Goal: Task Accomplishment & Management: Use online tool/utility

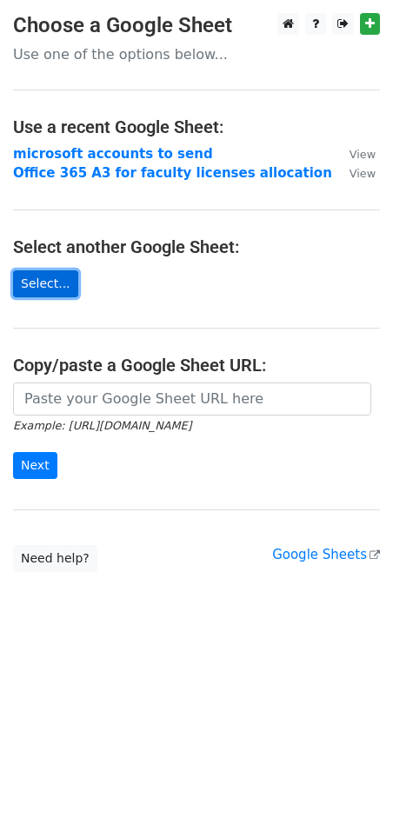
click at [52, 284] on link "Select..." at bounding box center [45, 284] width 65 height 27
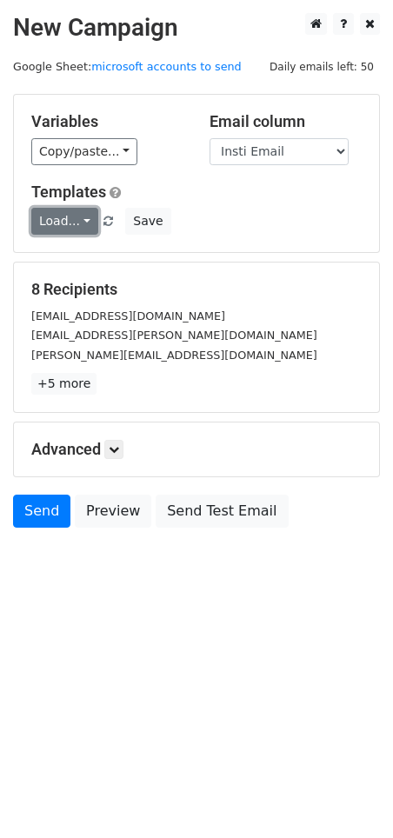
click at [77, 217] on link "Load..." at bounding box center [64, 221] width 67 height 27
click at [40, 213] on link "Load..." at bounding box center [64, 221] width 67 height 27
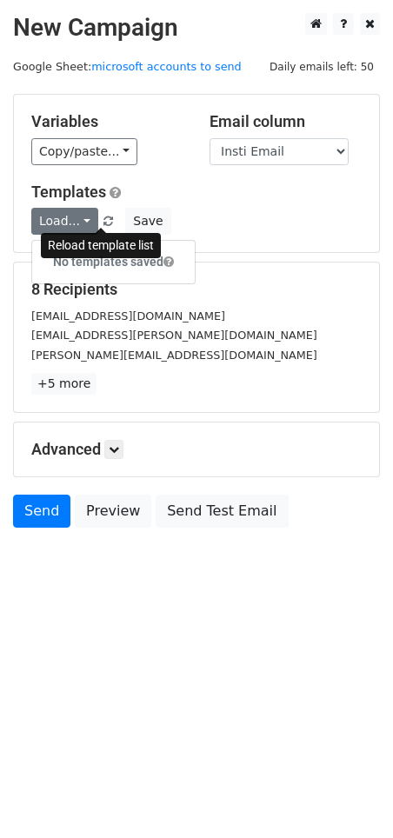
click at [104, 219] on span at bounding box center [109, 222] width 10 height 11
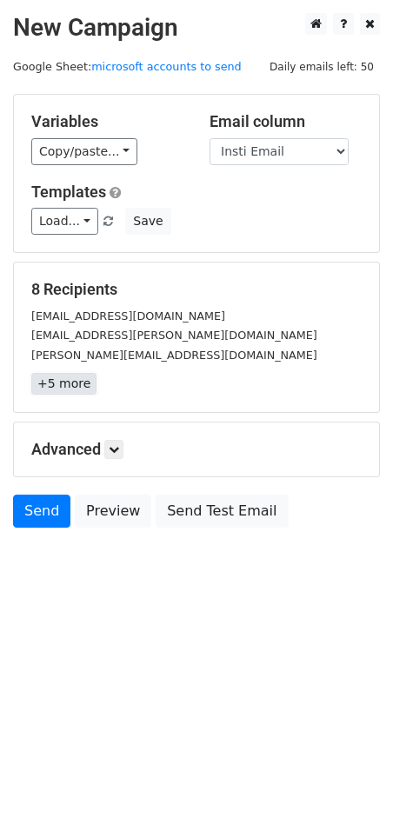
click at [63, 384] on link "+5 more" at bounding box center [63, 384] width 65 height 22
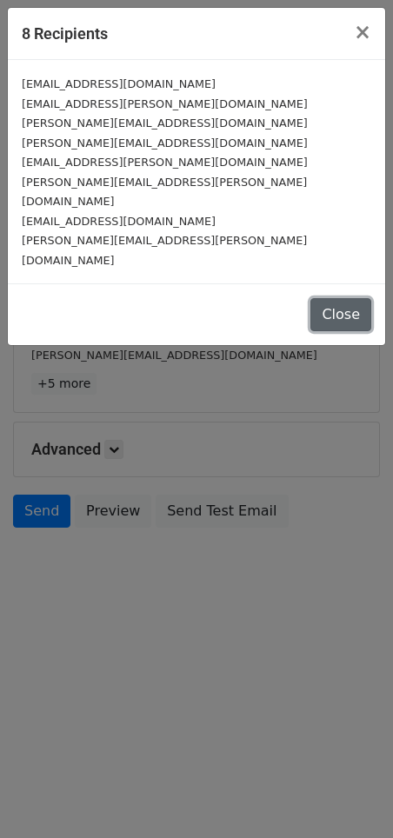
click at [344, 298] on button "Close" at bounding box center [341, 314] width 61 height 33
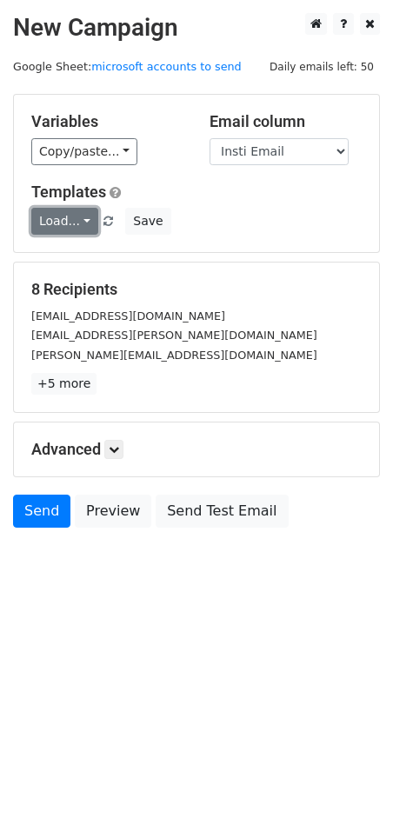
click at [78, 226] on link "Load..." at bounding box center [64, 221] width 67 height 27
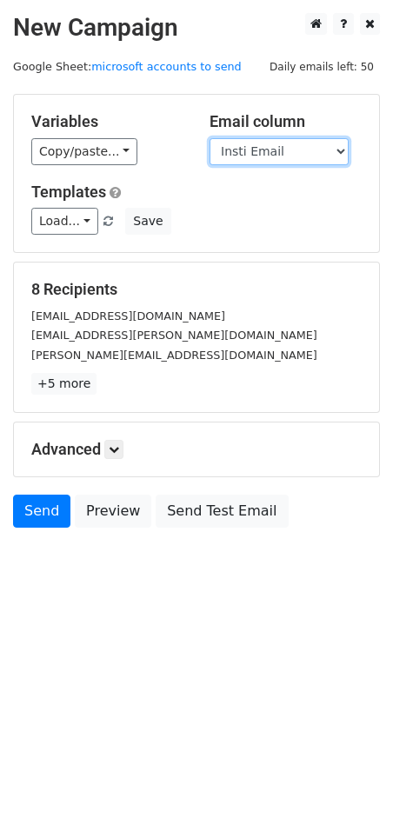
click at [266, 153] on select "Insti Email Display Name microsoft Email" at bounding box center [279, 151] width 139 height 27
click at [214, 336] on div "ceejae.aguirre@msugensan.edu.ph" at bounding box center [196, 335] width 357 height 20
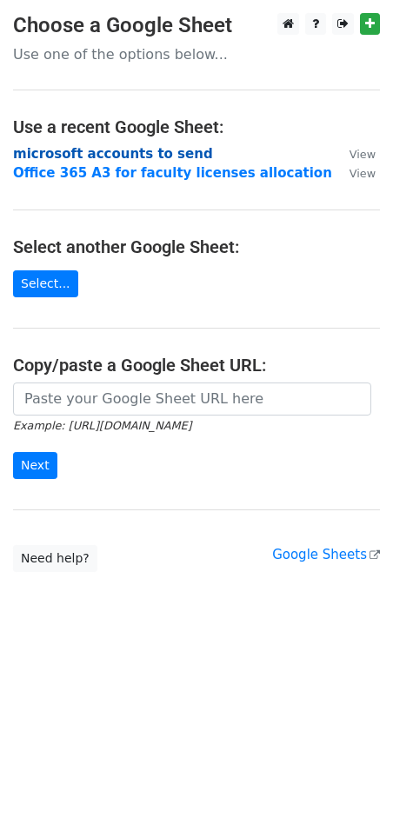
click at [125, 151] on strong "microsoft accounts to send" at bounding box center [113, 154] width 200 height 16
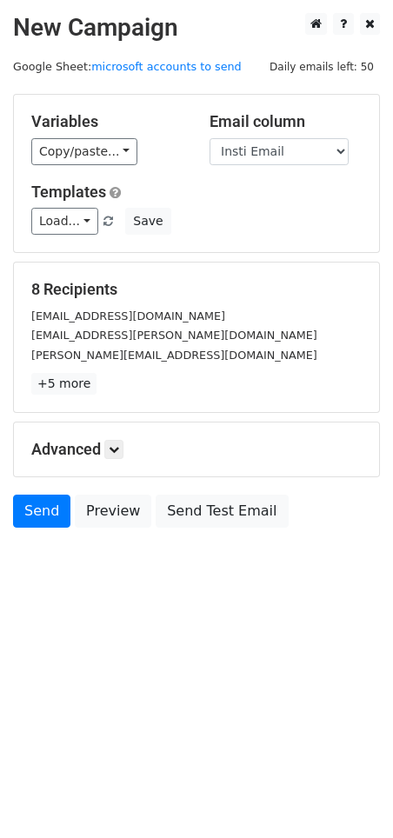
click at [90, 224] on span "Load... No templates saved" at bounding box center [73, 221] width 85 height 16
click at [77, 222] on link "Load..." at bounding box center [64, 221] width 67 height 27
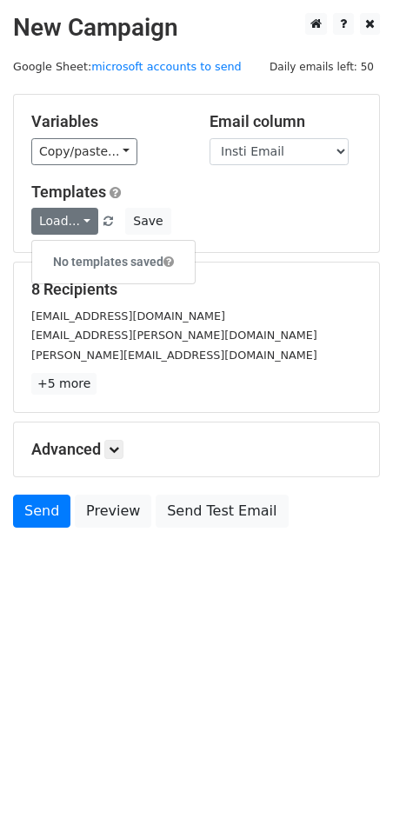
click at [129, 254] on h6 "No templates saved" at bounding box center [113, 262] width 163 height 29
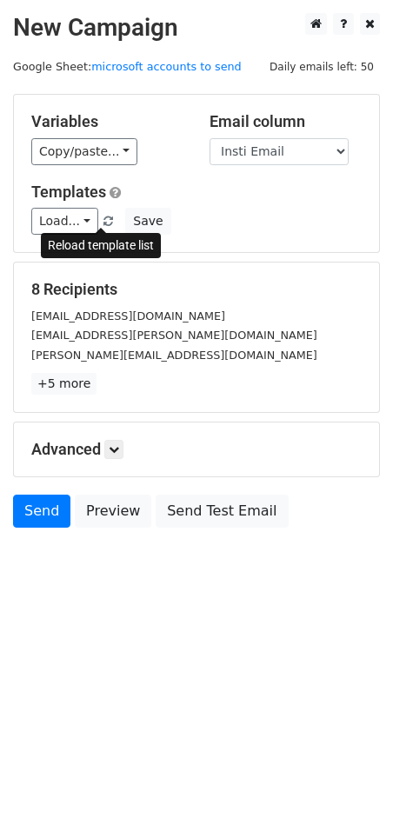
click at [104, 223] on span at bounding box center [109, 222] width 10 height 11
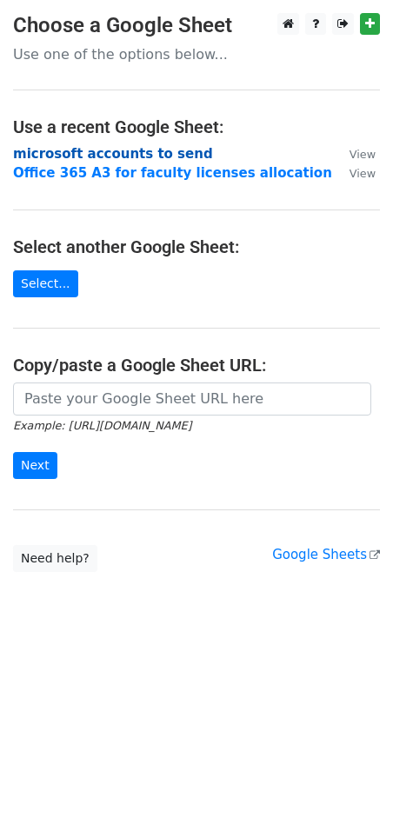
click at [120, 152] on strong "microsoft accounts to send" at bounding box center [113, 154] width 200 height 16
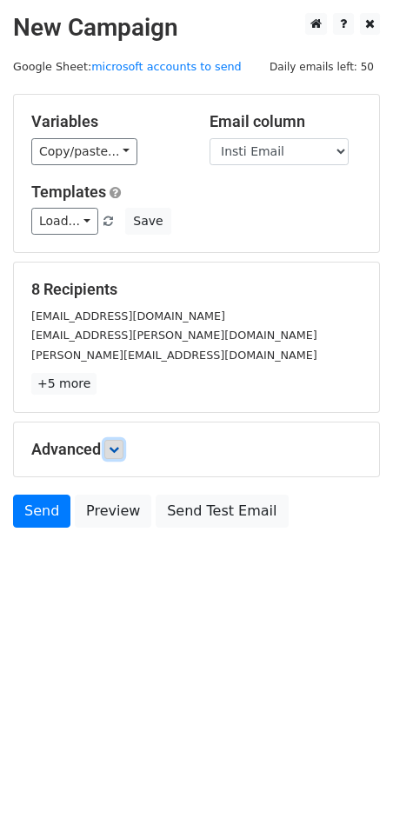
click at [119, 450] on icon at bounding box center [114, 449] width 10 height 10
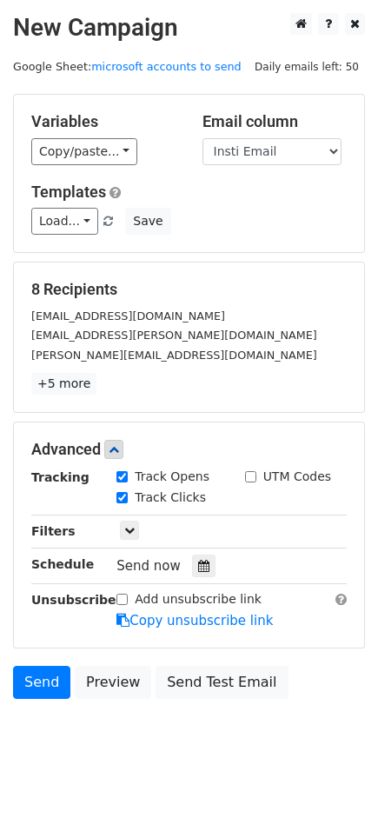
click at [105, 448] on h5 "Advanced" at bounding box center [189, 449] width 316 height 19
click at [119, 446] on icon at bounding box center [114, 449] width 10 height 10
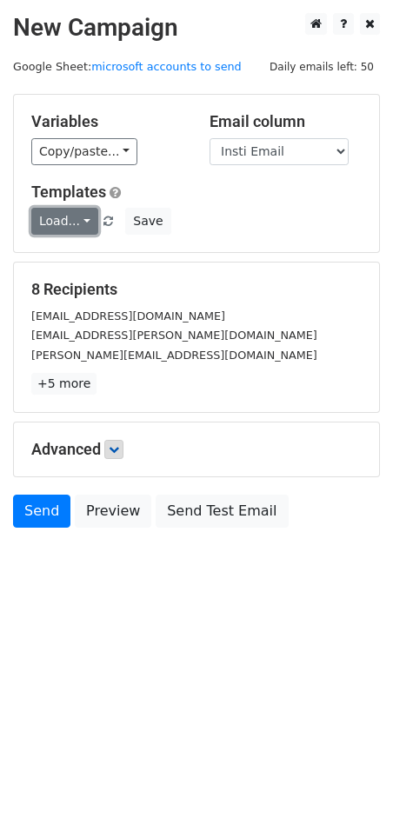
click at [52, 228] on link "Load..." at bounding box center [64, 221] width 67 height 27
click at [63, 268] on h6 "No templates saved" at bounding box center [113, 262] width 163 height 29
click at [141, 66] on link "microsoft accounts to send" at bounding box center [166, 66] width 150 height 13
click at [46, 63] on small "Google Sheet: microsoft accounts to send" at bounding box center [127, 66] width 229 height 13
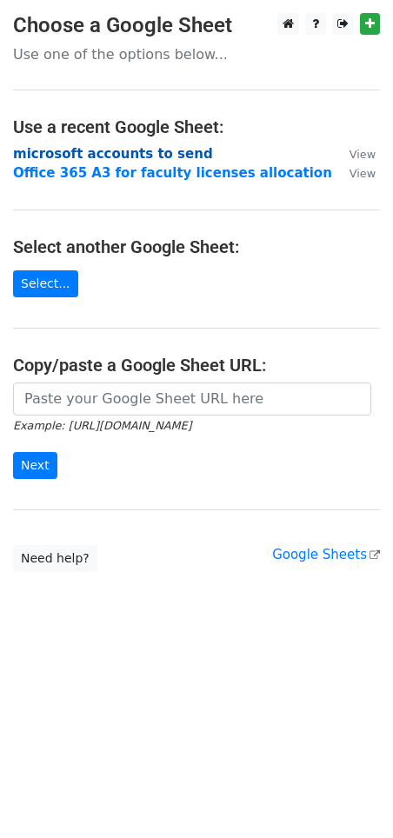
click at [90, 148] on strong "microsoft accounts to send" at bounding box center [113, 154] width 200 height 16
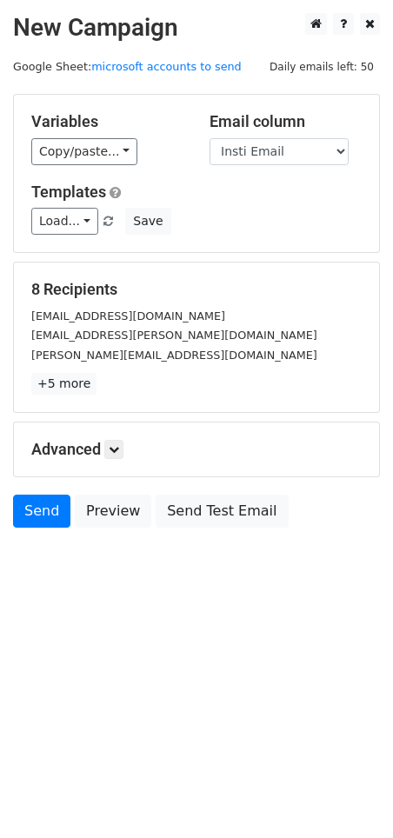
click at [22, 15] on h2 "New Campaign" at bounding box center [196, 28] width 367 height 30
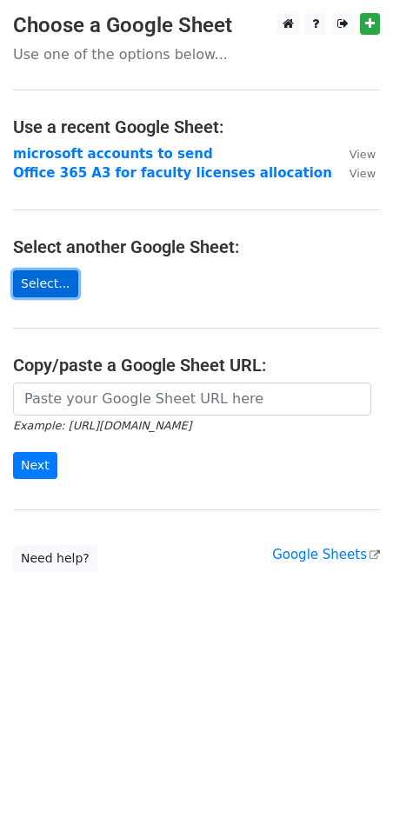
click at [43, 285] on link "Select..." at bounding box center [45, 284] width 65 height 27
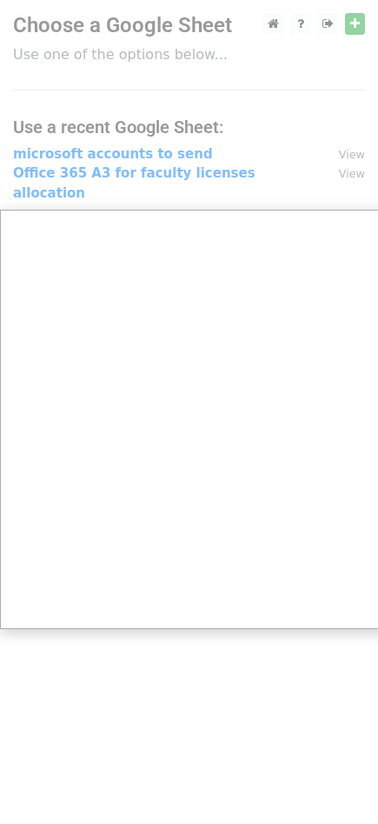
click at [130, 158] on div at bounding box center [196, 419] width 393 height 838
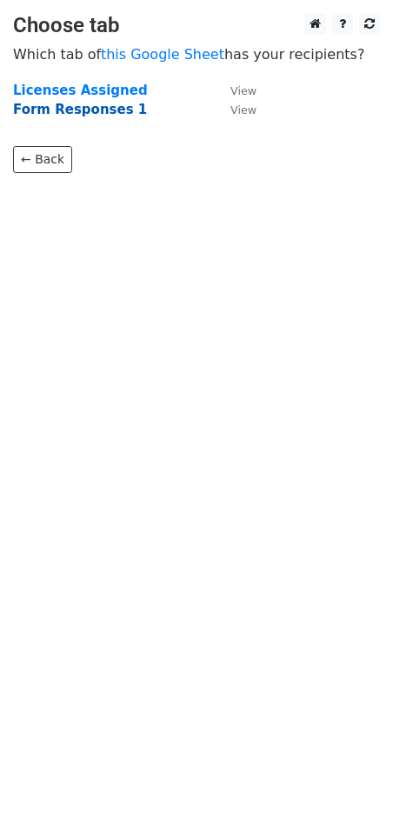
click at [98, 108] on strong "Form Responses 1" at bounding box center [80, 110] width 134 height 16
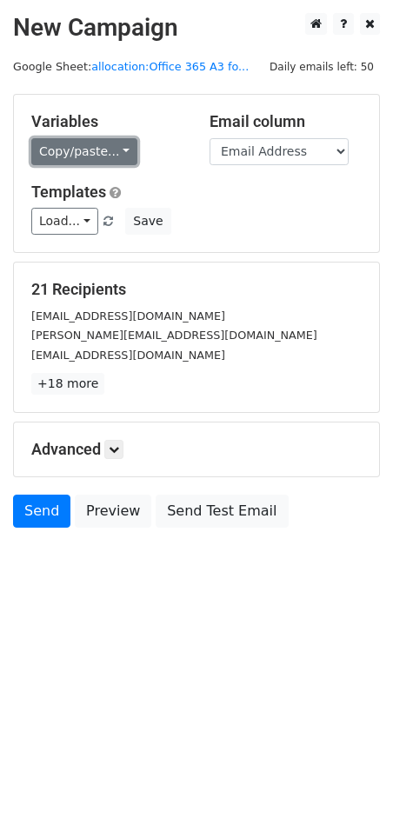
click at [102, 150] on link "Copy/paste..." at bounding box center [84, 151] width 106 height 27
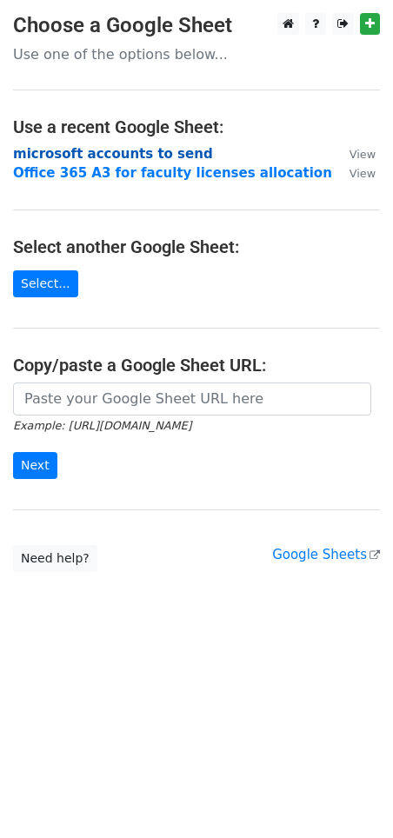
click at [142, 153] on strong "microsoft accounts to send" at bounding box center [113, 154] width 200 height 16
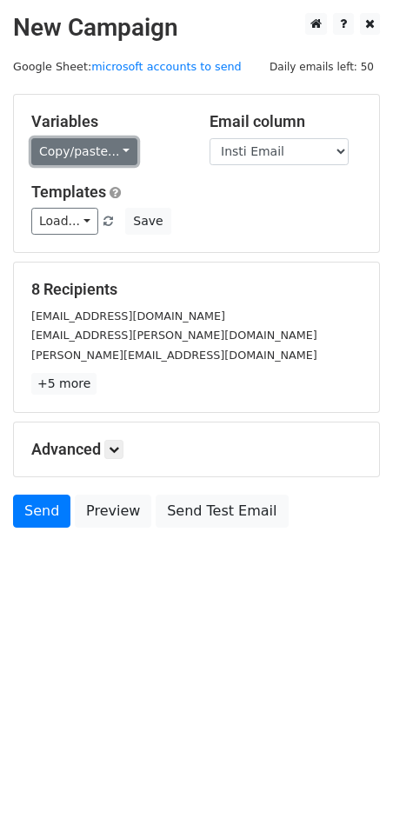
click at [100, 150] on link "Copy/paste..." at bounding box center [84, 151] width 106 height 27
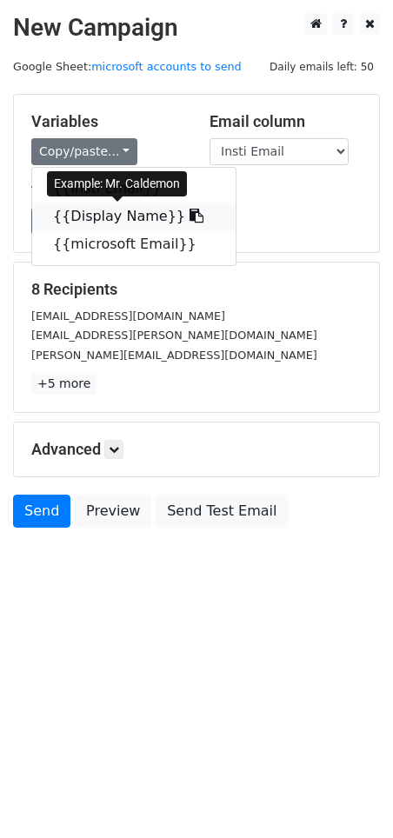
click at [123, 216] on link "{{Display Name}}" at bounding box center [134, 217] width 204 height 28
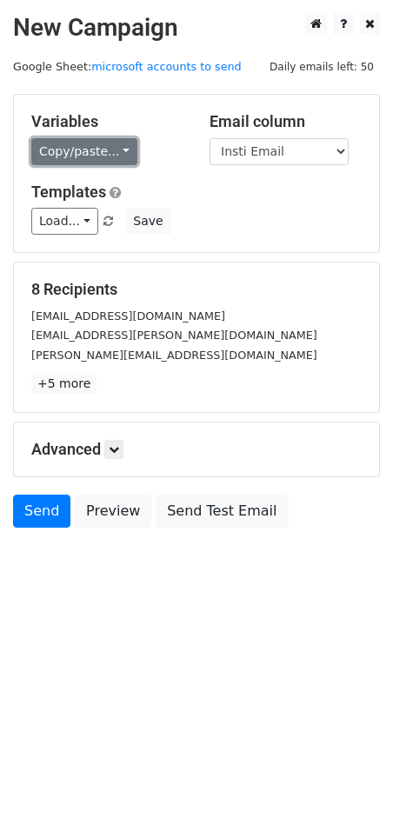
click at [83, 144] on link "Copy/paste..." at bounding box center [84, 151] width 106 height 27
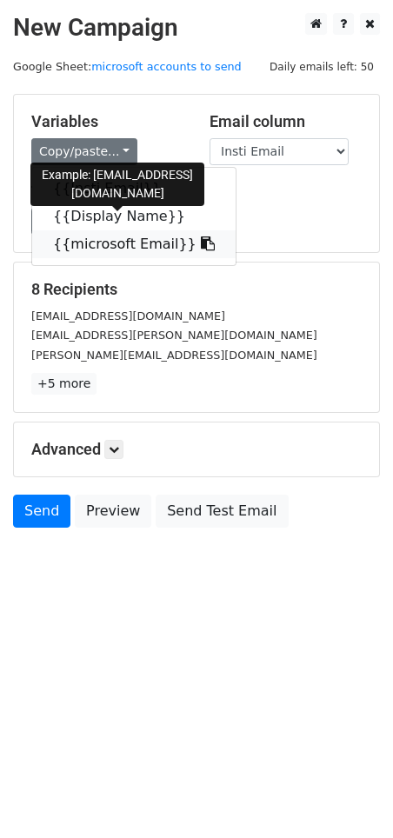
click at [110, 238] on link "{{microsoft Email}}" at bounding box center [134, 244] width 204 height 28
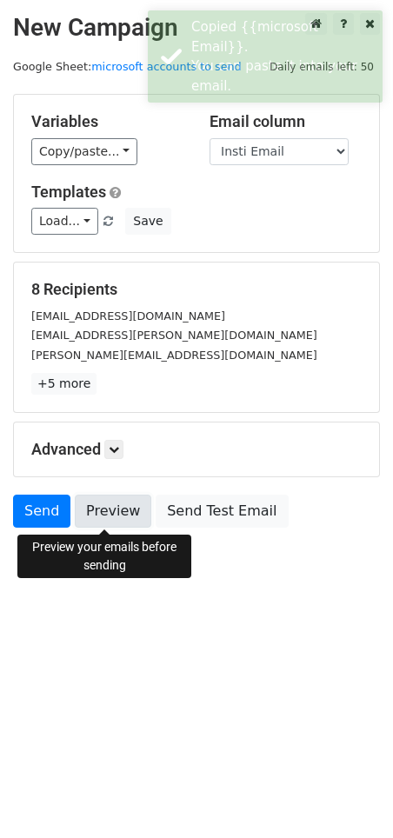
click at [106, 517] on link "Preview" at bounding box center [113, 511] width 77 height 33
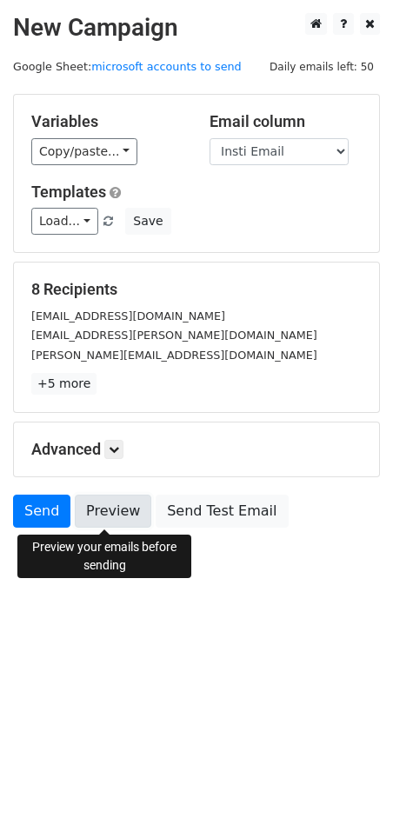
click at [104, 506] on link "Preview" at bounding box center [113, 511] width 77 height 33
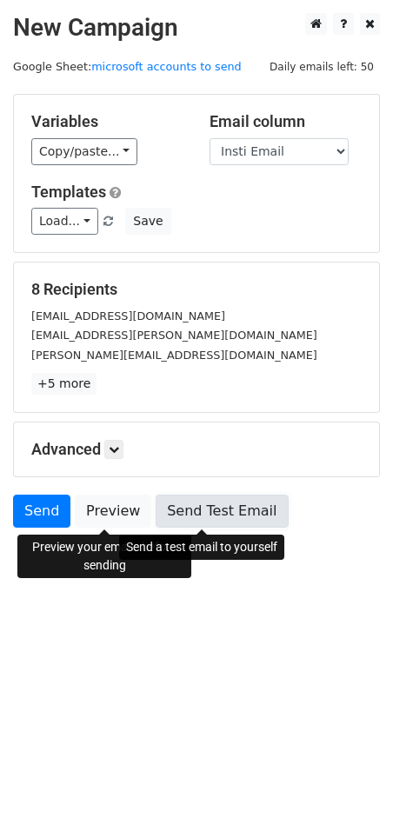
click at [210, 513] on link "Send Test Email" at bounding box center [222, 511] width 132 height 33
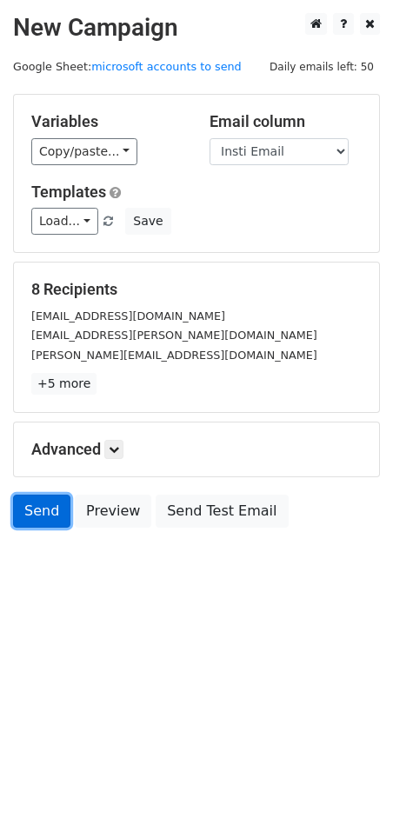
click at [29, 513] on link "Send" at bounding box center [41, 511] width 57 height 33
